Goal: Information Seeking & Learning: Learn about a topic

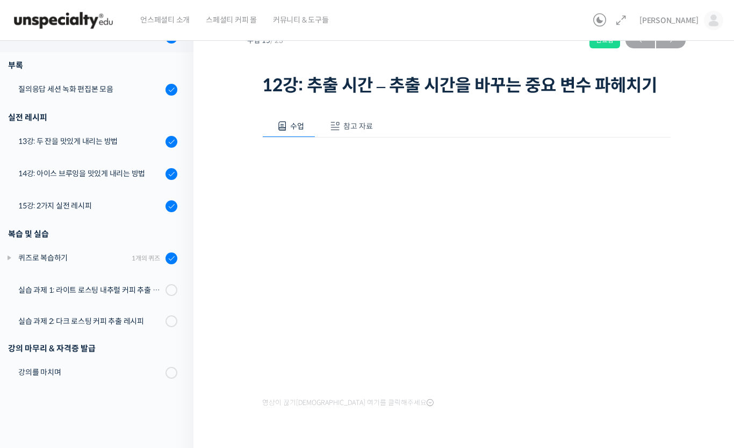
scroll to position [608, 0]
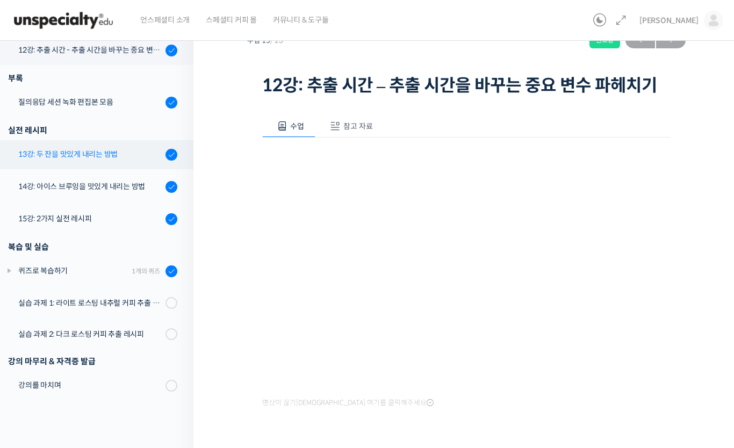
click at [111, 154] on div "13강: 두 잔을 맛있게 내리는 방법" at bounding box center [90, 154] width 144 height 12
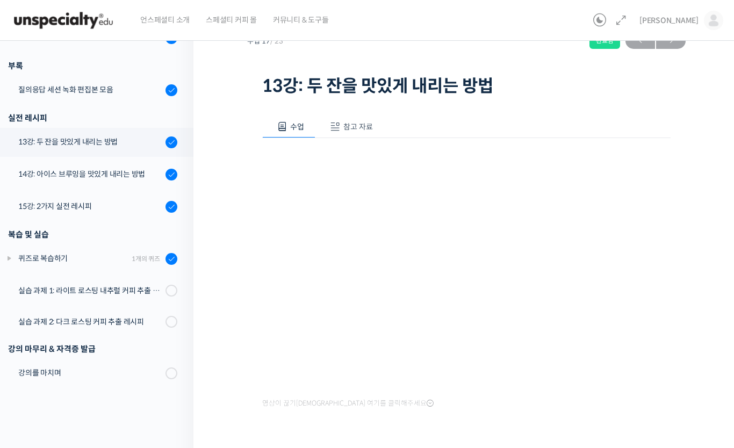
scroll to position [608, 0]
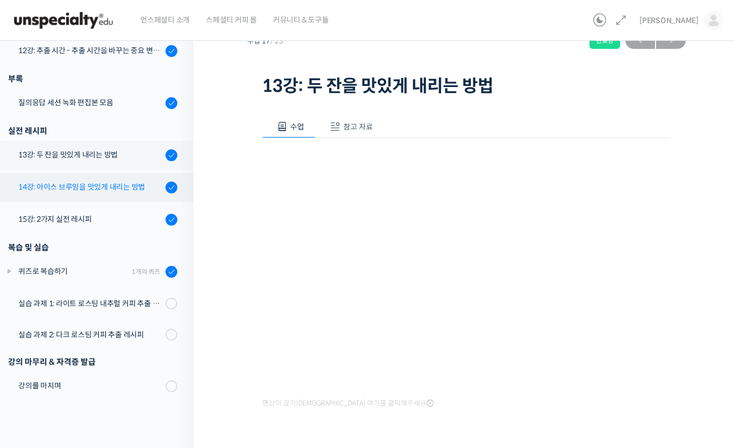
click at [104, 192] on div "14강: 아이스 브루잉을 맛있게 내리는 방법" at bounding box center [90, 187] width 144 height 12
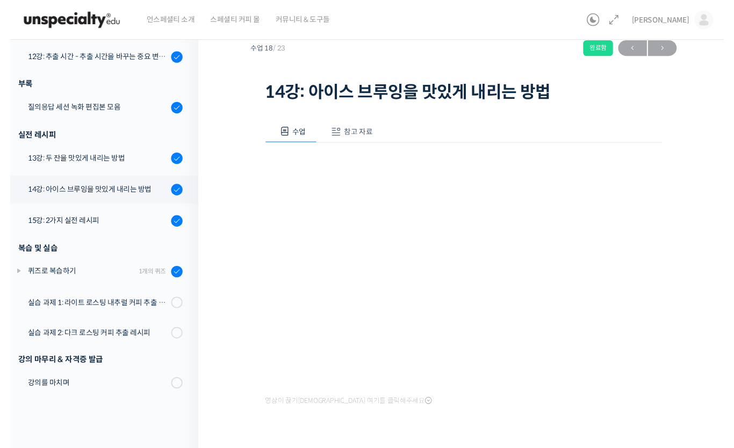
scroll to position [608, 0]
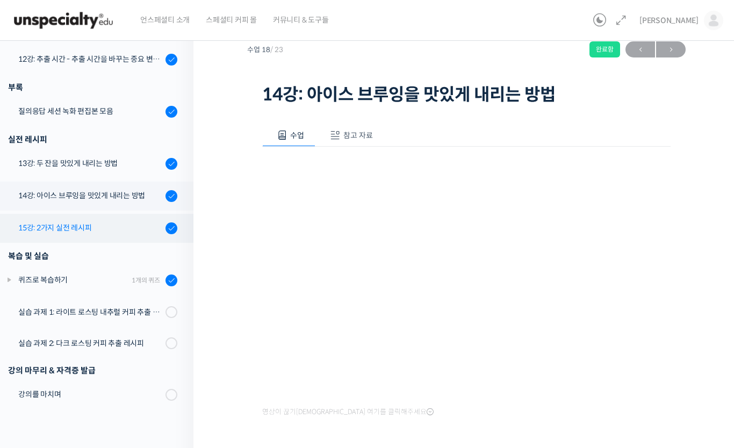
click at [87, 235] on link "15강: 2가지 실전 레시피" at bounding box center [94, 228] width 199 height 29
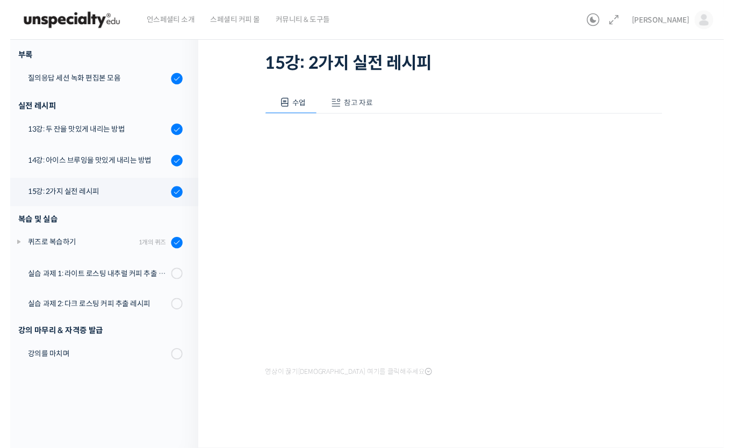
scroll to position [608, 0]
